Goal: Task Accomplishment & Management: Use online tool/utility

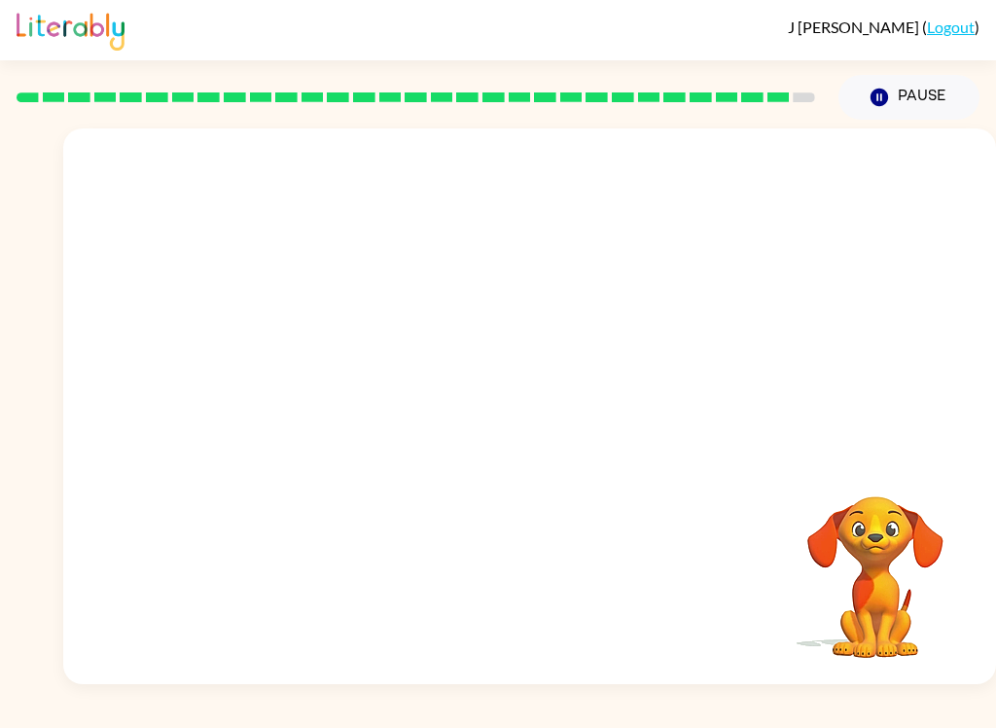
click at [954, 26] on link "Logout" at bounding box center [951, 27] width 48 height 18
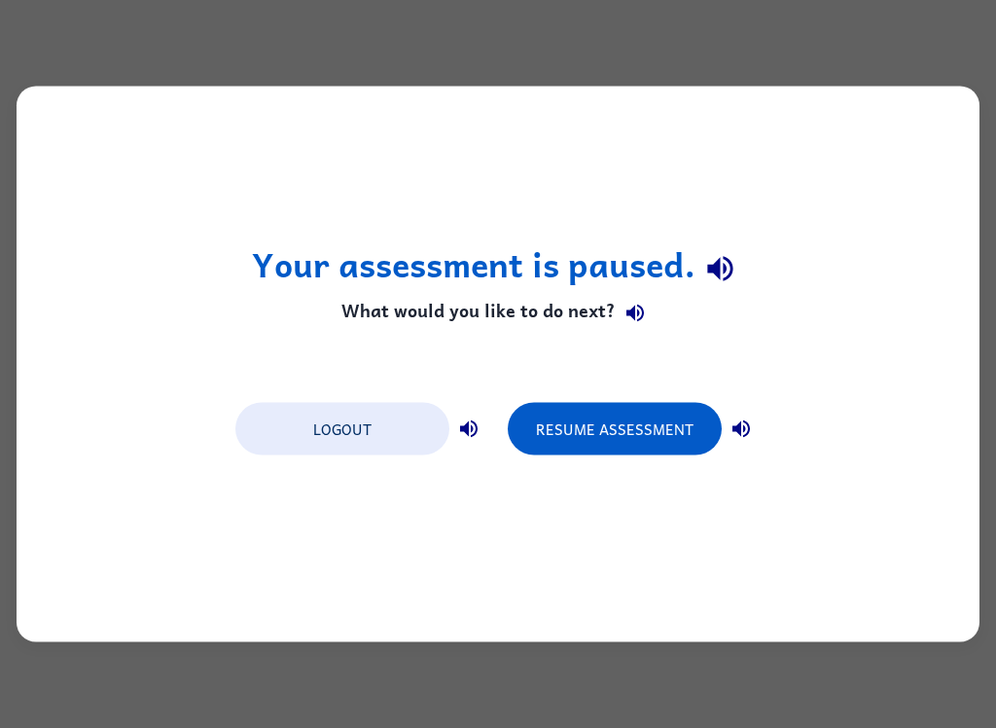
click at [638, 430] on button "Resume Assessment" at bounding box center [615, 429] width 214 height 53
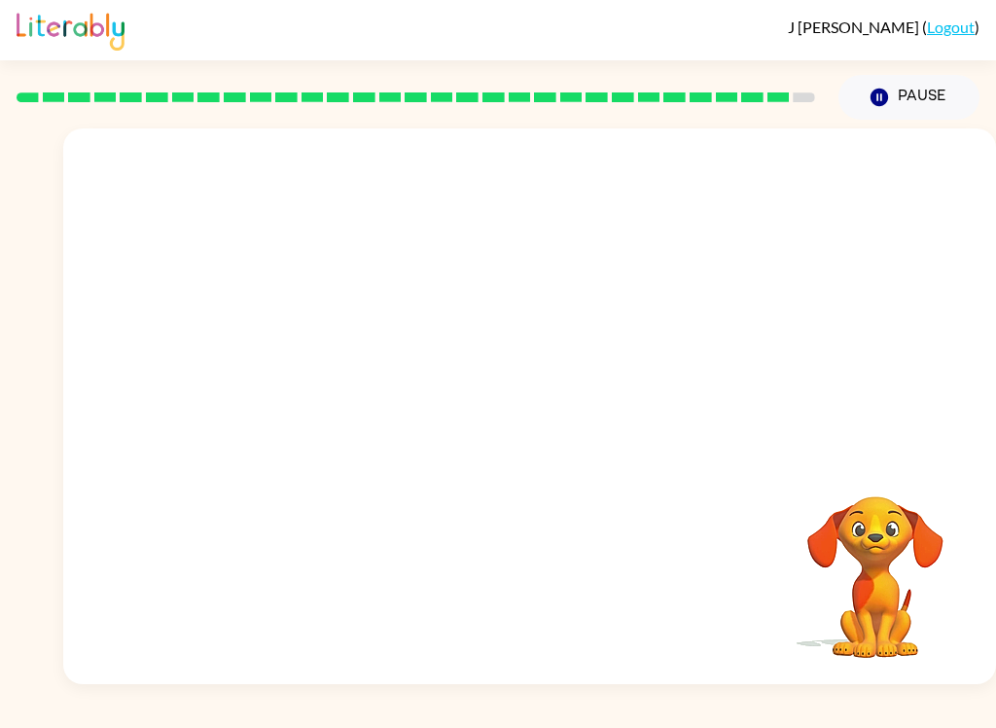
click at [967, 30] on link "Logout" at bounding box center [951, 27] width 48 height 18
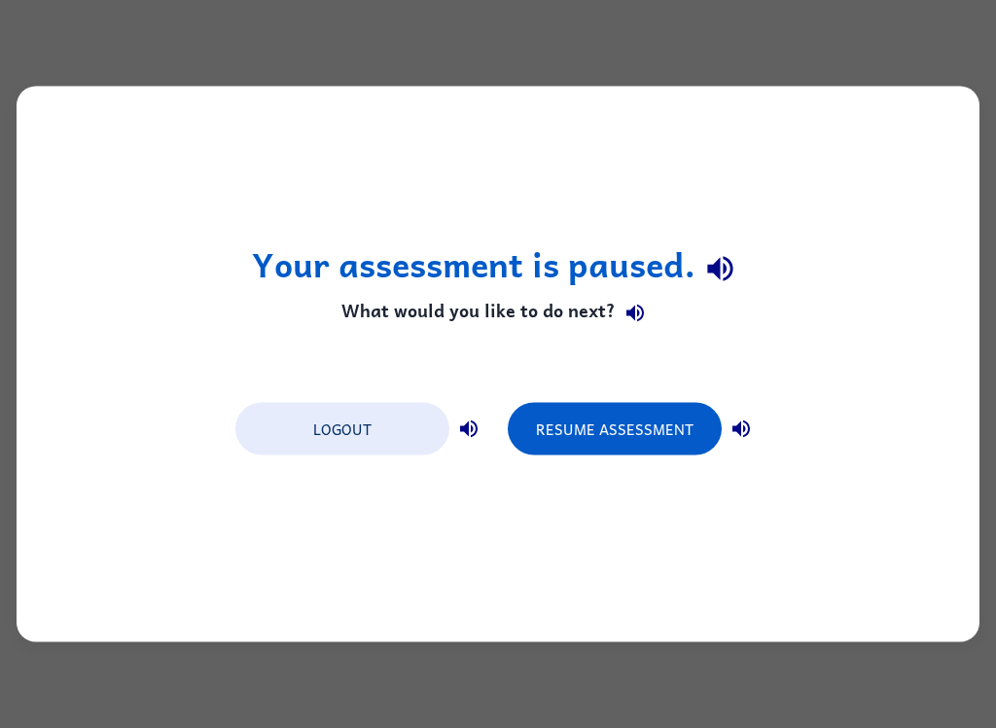
click at [342, 427] on button "Logout" at bounding box center [342, 429] width 214 height 53
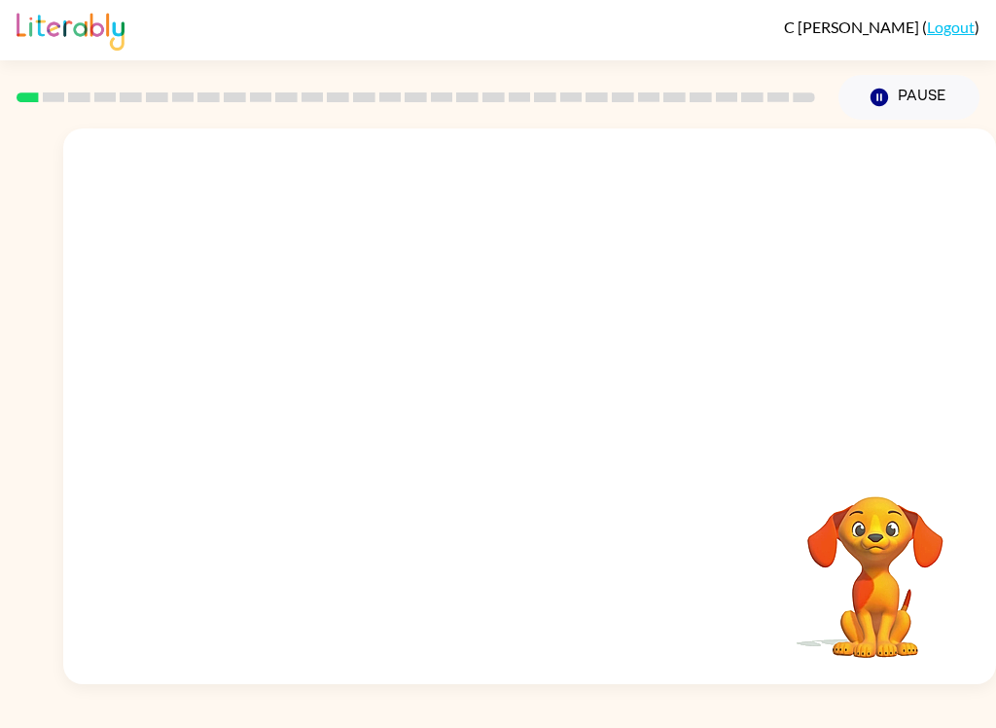
click at [919, 110] on button "Pause Pause" at bounding box center [909, 97] width 141 height 45
click at [919, 86] on button "Pause Pause" at bounding box center [909, 97] width 141 height 45
